Goal: Information Seeking & Learning: Find specific fact

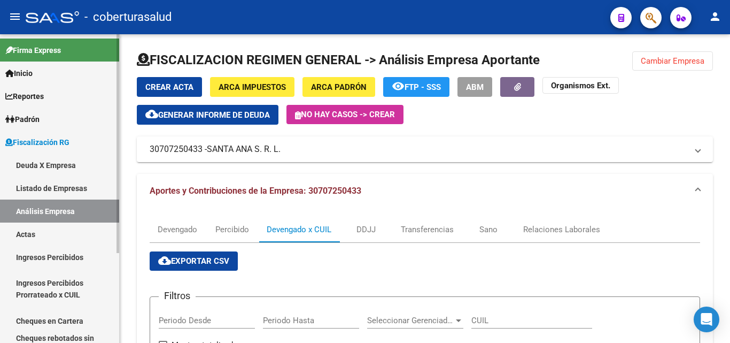
click at [42, 211] on link "Análisis Empresa" at bounding box center [59, 210] width 119 height 23
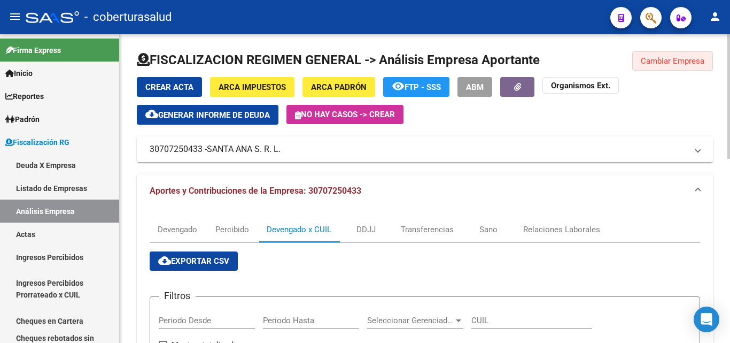
click at [654, 57] on span "Cambiar Empresa" at bounding box center [673, 61] width 64 height 10
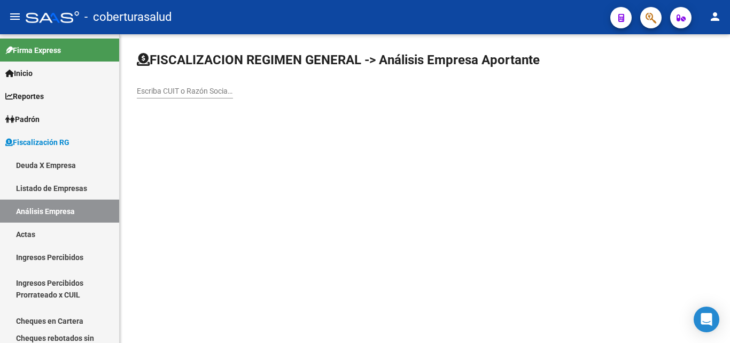
click at [152, 97] on div "Escriba CUIT o Razón Social para buscar" at bounding box center [185, 87] width 96 height 21
click at [153, 94] on input "Escriba CUIT o Razón Social para buscar" at bounding box center [185, 91] width 96 height 9
paste input "30660451486"
type input "30660451486"
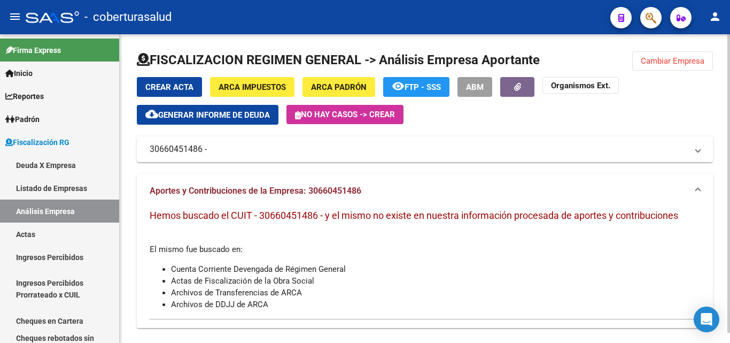
click at [644, 58] on span "Cambiar Empresa" at bounding box center [673, 61] width 64 height 10
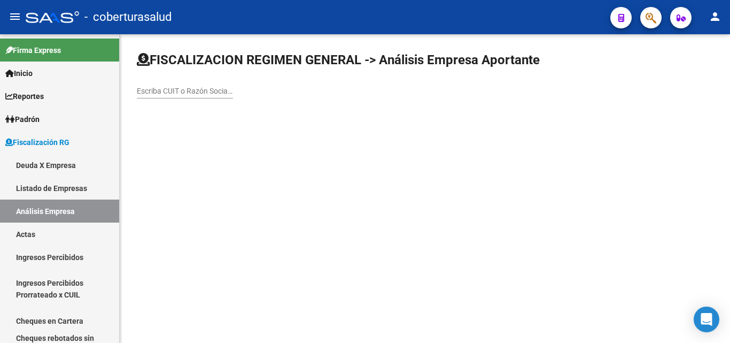
click at [187, 92] on input "Escriba CUIT o Razón Social para buscar" at bounding box center [185, 91] width 96 height 9
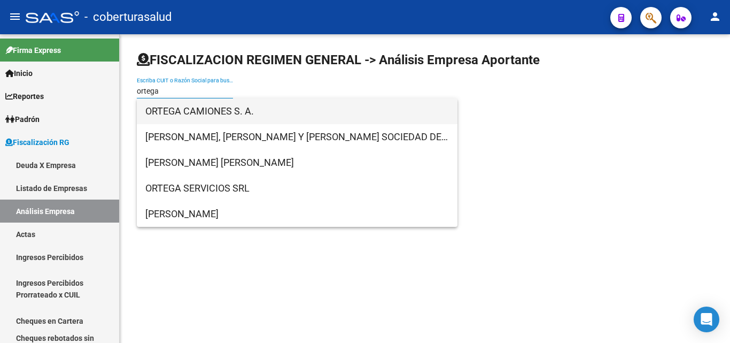
type input "ortega"
click at [187, 107] on span "ORTEGA CAMIONES S. A." at bounding box center [297, 111] width 304 height 26
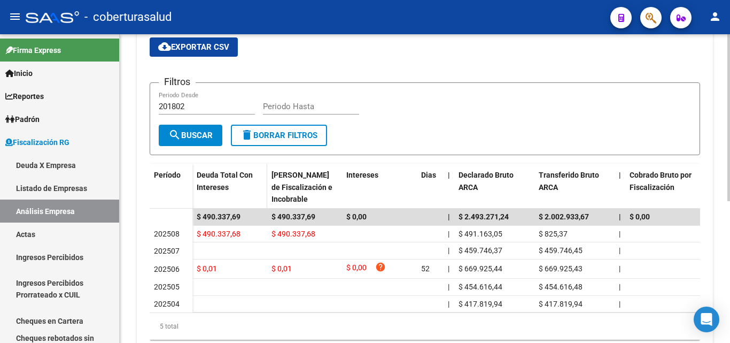
scroll to position [107, 0]
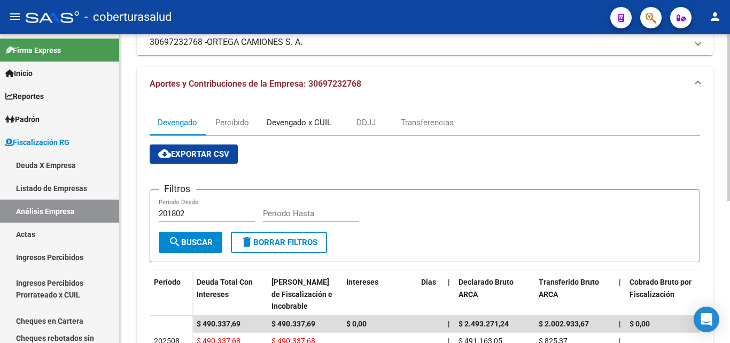
drag, startPoint x: 273, startPoint y: 124, endPoint x: 239, endPoint y: 181, distance: 66.2
click at [273, 125] on div "Devengado x CUIL" at bounding box center [299, 123] width 65 height 12
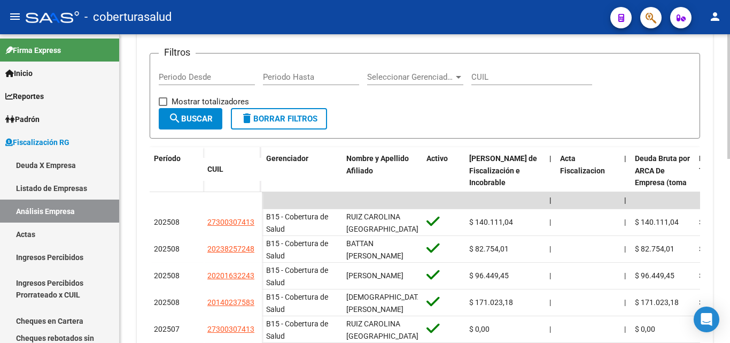
scroll to position [267, 0]
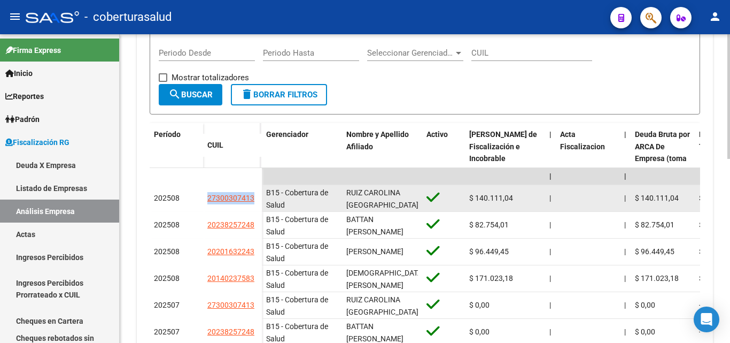
drag, startPoint x: 259, startPoint y: 195, endPoint x: 185, endPoint y: 194, distance: 73.8
click at [185, 194] on div "202508 27300307413" at bounding box center [206, 198] width 112 height 27
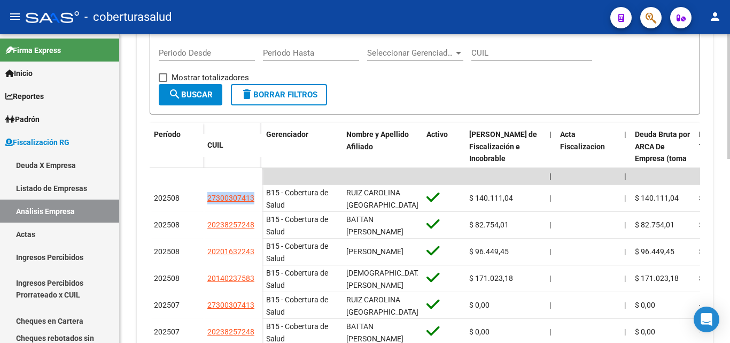
copy div "27300307413"
